Goal: Task Accomplishment & Management: Use online tool/utility

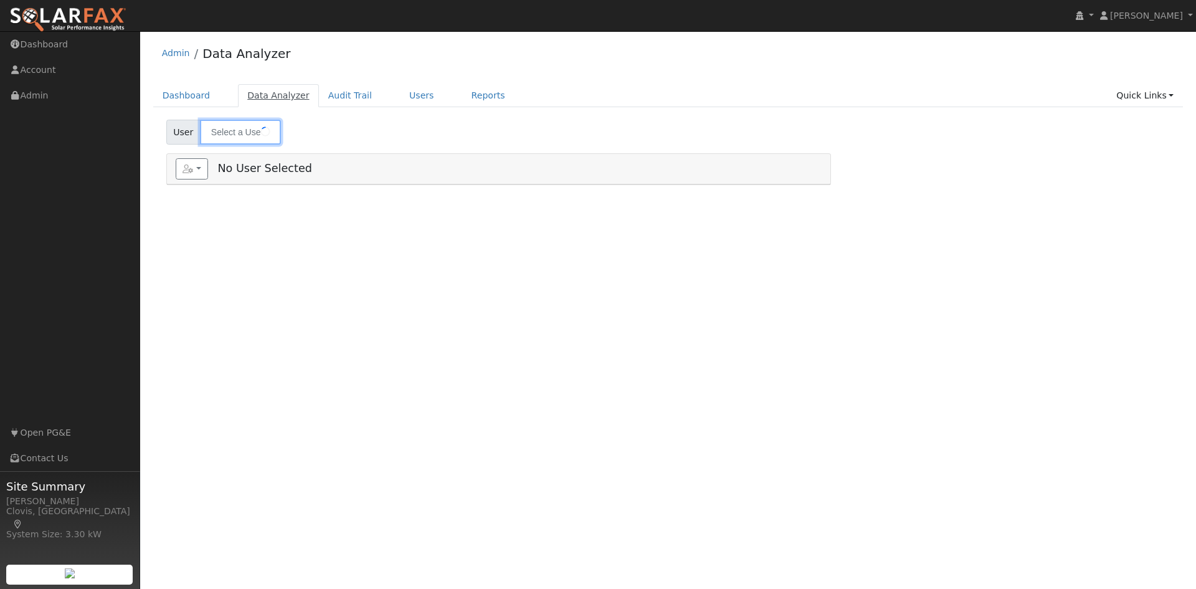
type input "Monique Markarian"
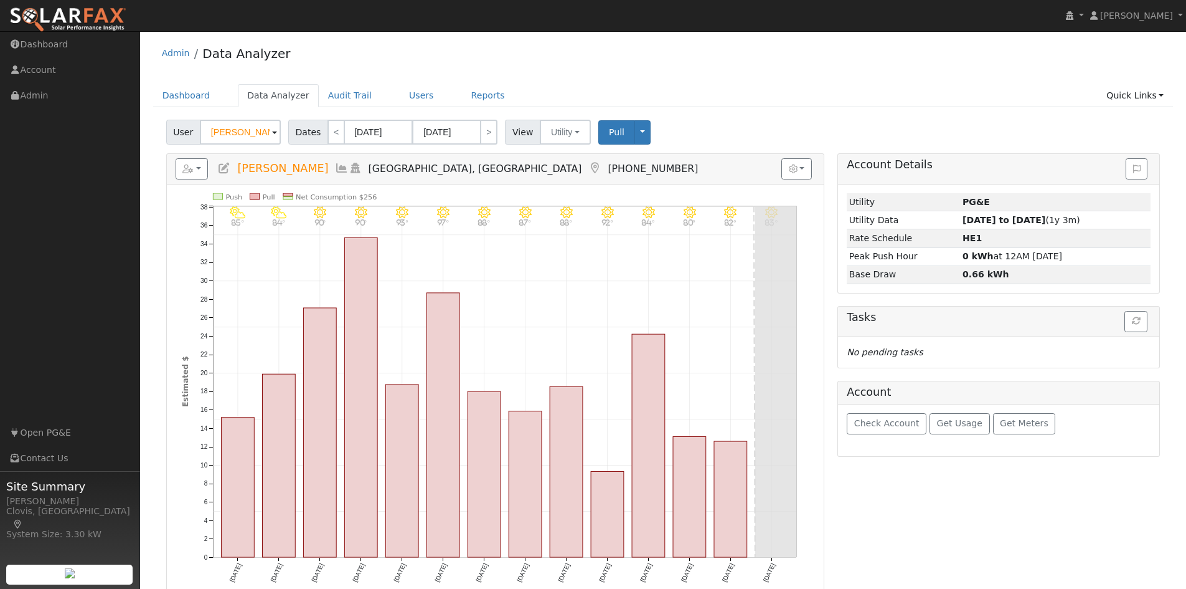
click at [396, 70] on div "Admin Data Analyzer" at bounding box center [663, 56] width 1021 height 38
click at [412, 78] on div "Admin Data Analyzer Dashboard Data Analyzer Audit Trail Users Reports Quick Lin…" at bounding box center [663, 384] width 1034 height 695
click at [409, 92] on link "Users" at bounding box center [422, 95] width 44 height 23
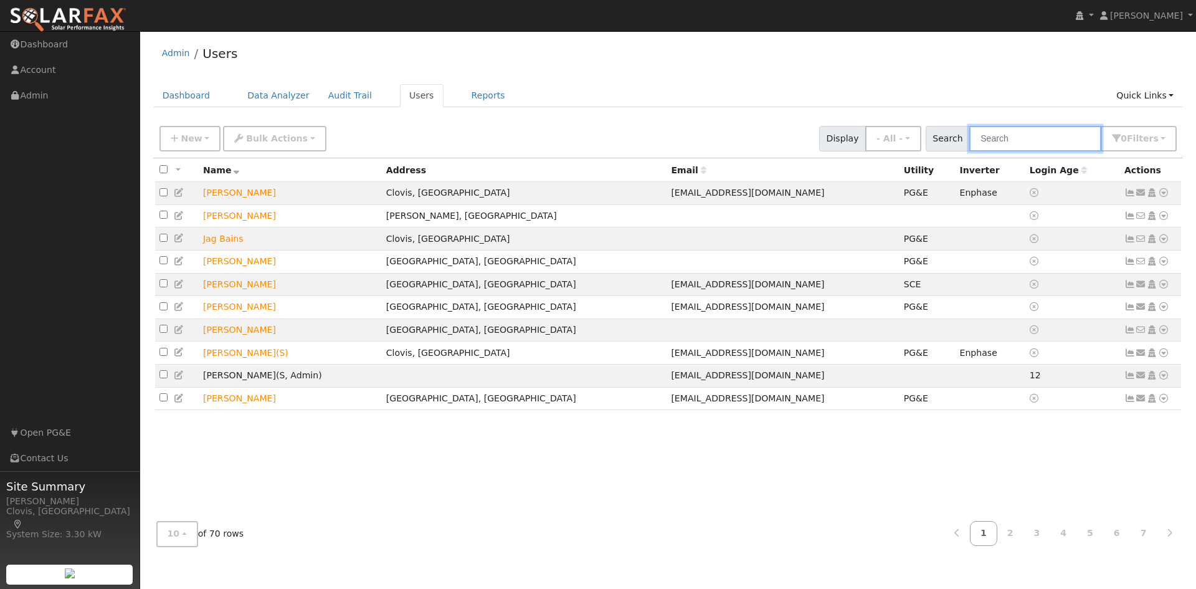
click at [1021, 140] on input "text" at bounding box center [1035, 139] width 132 height 26
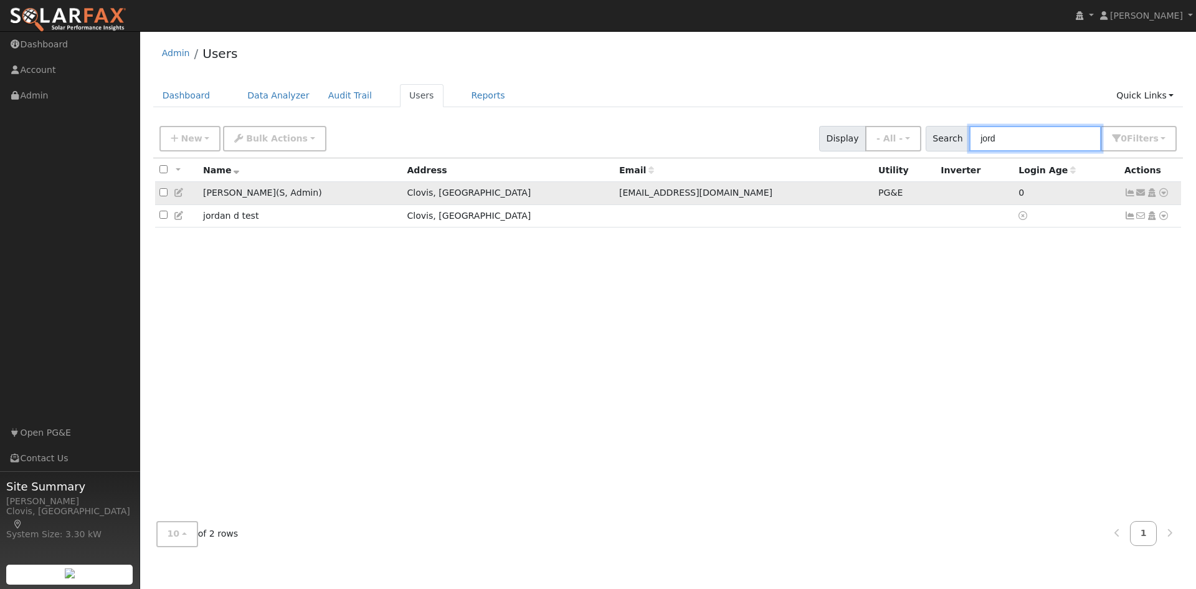
type input "jord"
click at [1164, 196] on icon at bounding box center [1163, 192] width 11 height 9
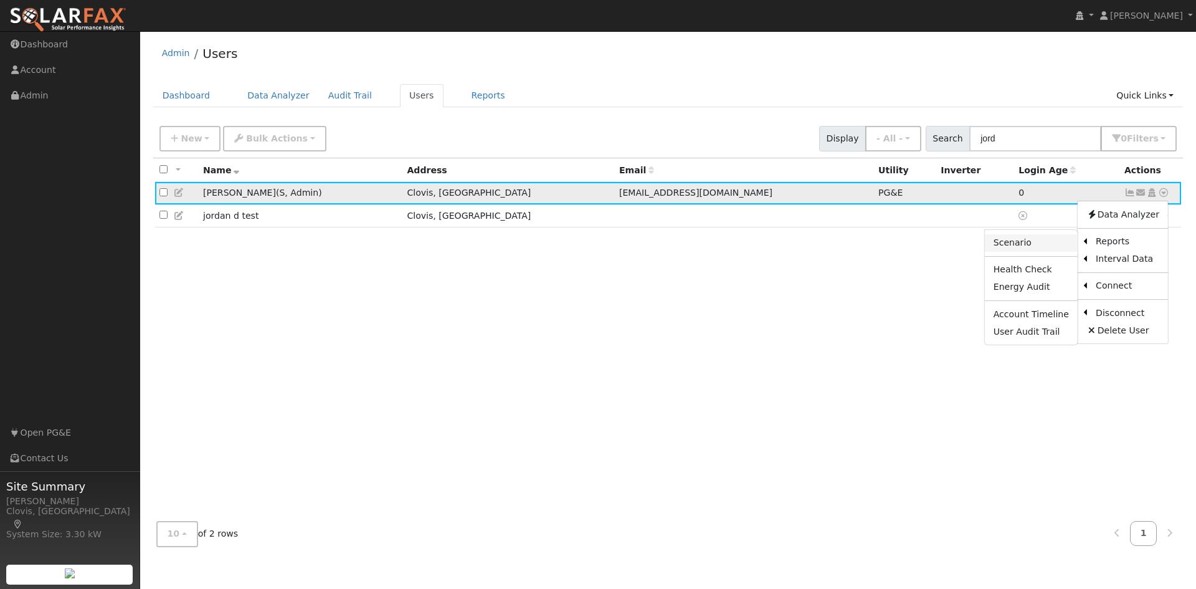
click at [1030, 242] on link "Scenario" at bounding box center [1031, 242] width 93 height 17
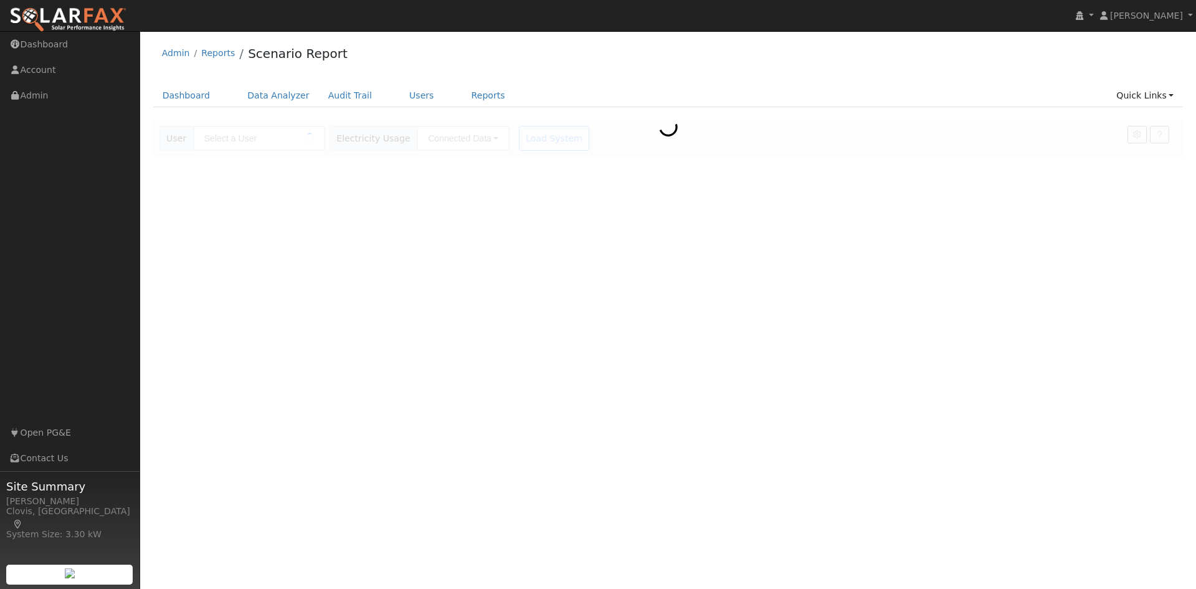
type input "[PERSON_NAME]"
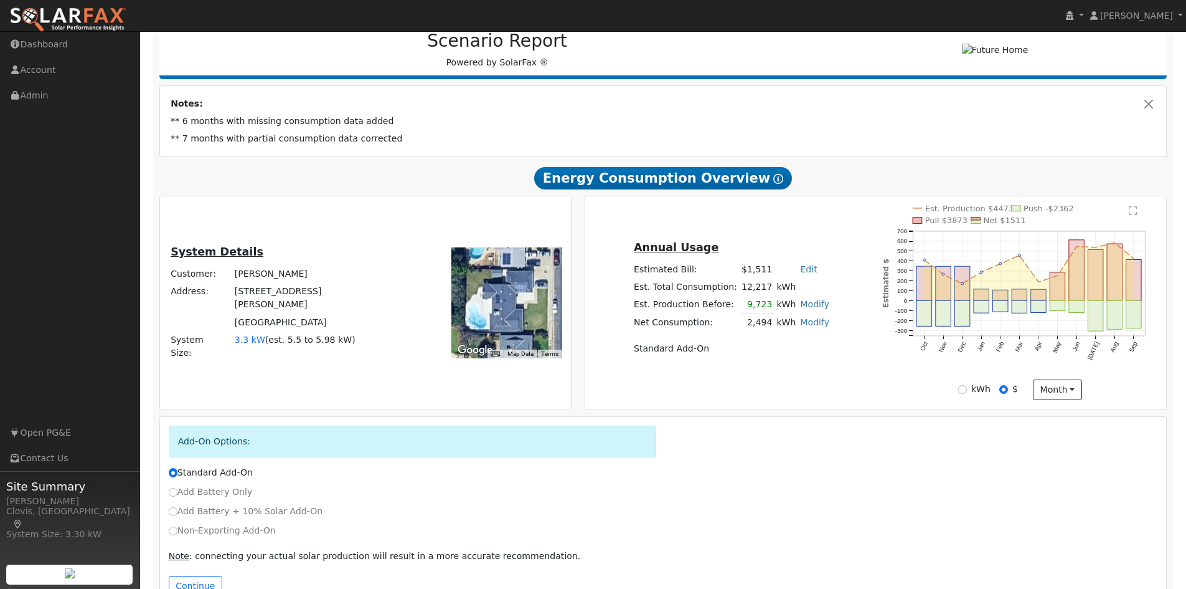
scroll to position [144, 0]
